Goal: Transaction & Acquisition: Purchase product/service

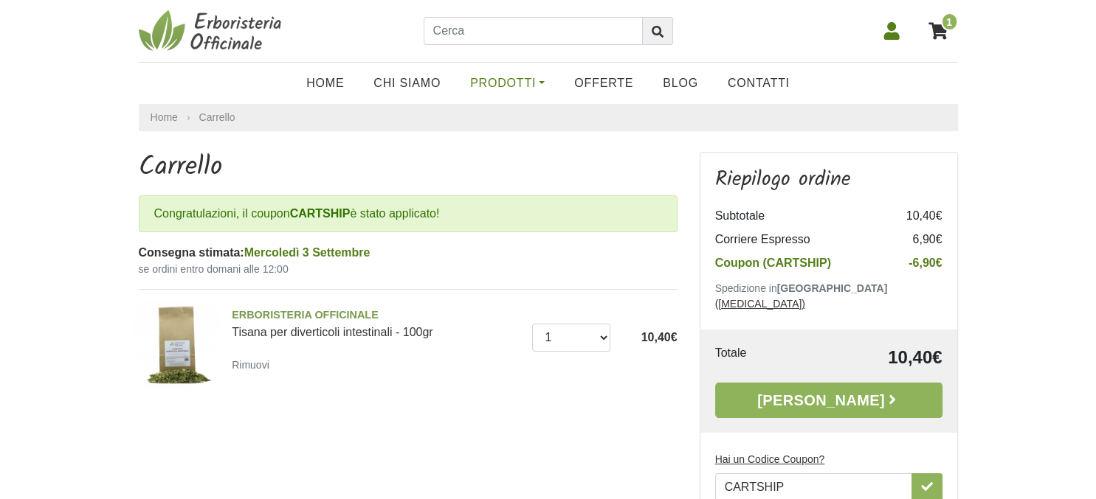
click at [533, 89] on link "Prodotti" at bounding box center [507, 84] width 104 height 30
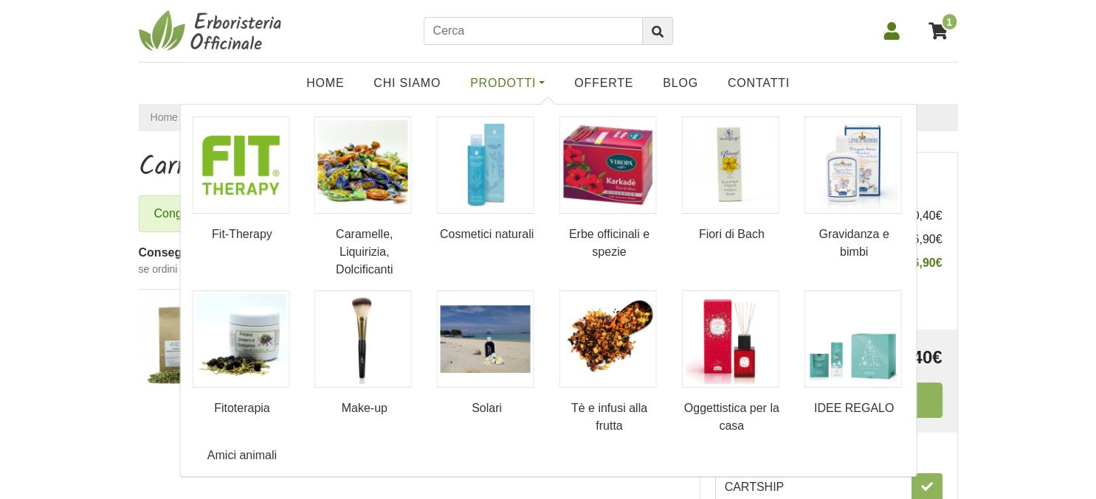
click at [533, 89] on link "Prodotti" at bounding box center [507, 84] width 104 height 30
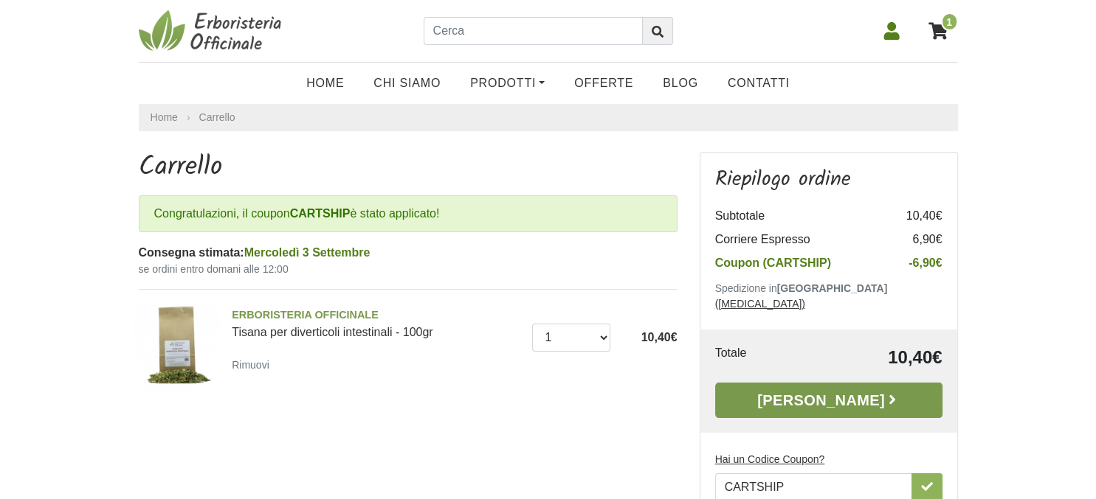
click at [837, 383] on link "[PERSON_NAME]" at bounding box center [828, 400] width 227 height 35
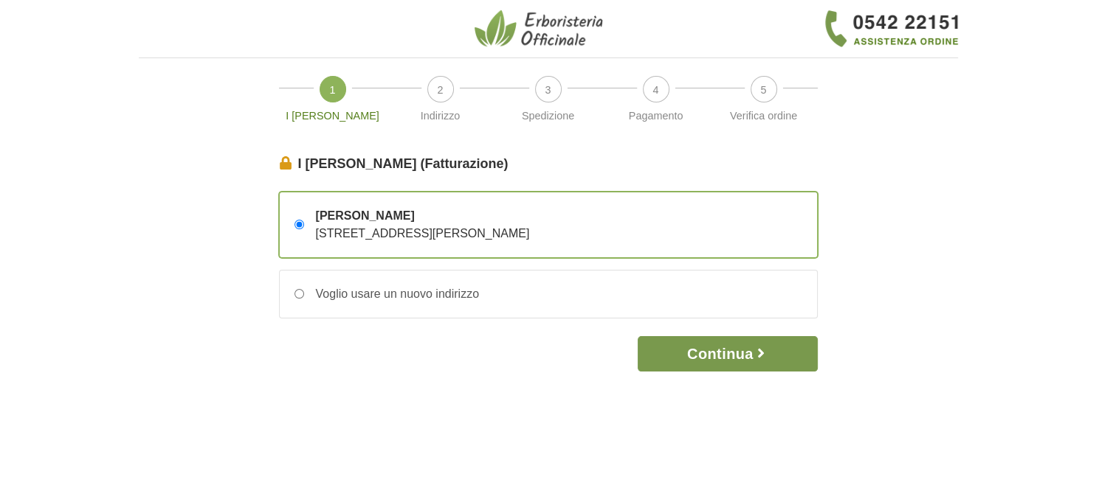
click at [761, 364] on button "Continua" at bounding box center [726, 353] width 179 height 35
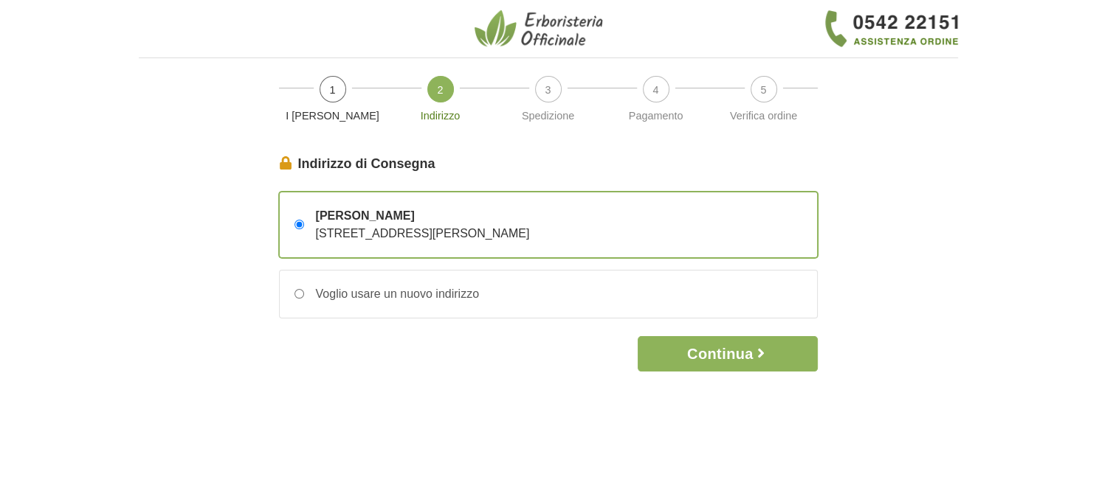
click at [761, 364] on button "Continua" at bounding box center [726, 353] width 179 height 35
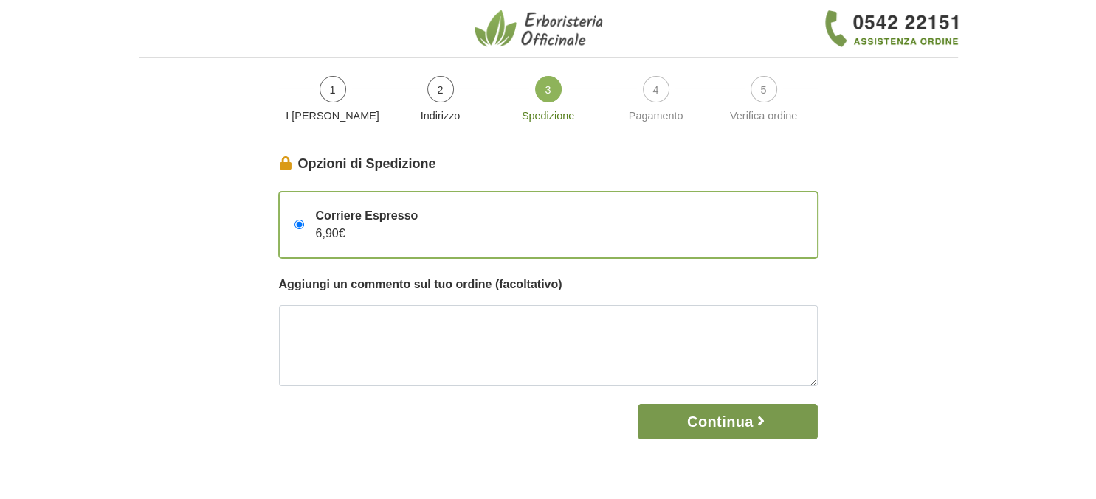
click at [695, 423] on button "Continua" at bounding box center [726, 421] width 179 height 35
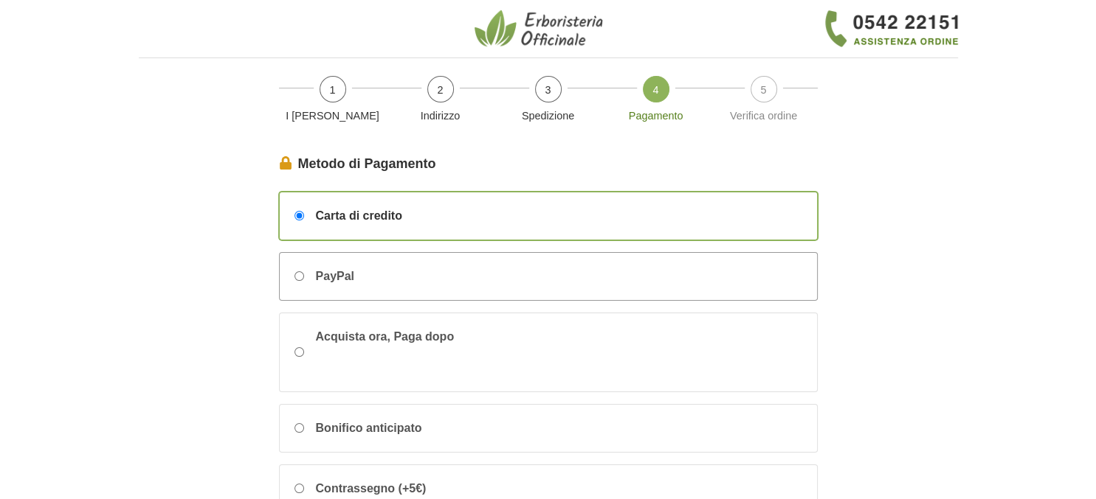
click at [300, 273] on input "PayPal" at bounding box center [299, 276] width 10 height 10
radio input "true"
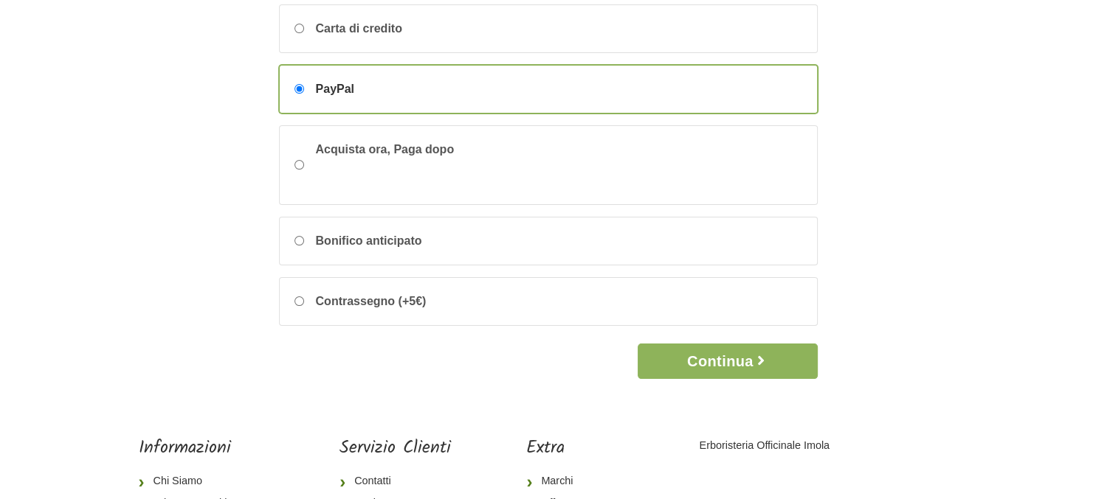
scroll to position [311, 0]
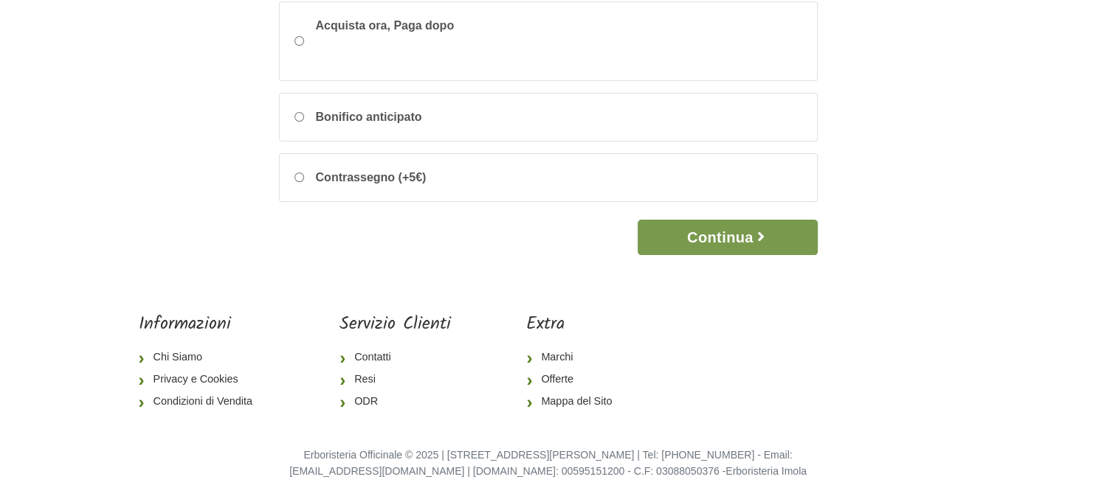
click at [721, 241] on button "Continua" at bounding box center [726, 237] width 179 height 35
